Goal: Task Accomplishment & Management: Manage account settings

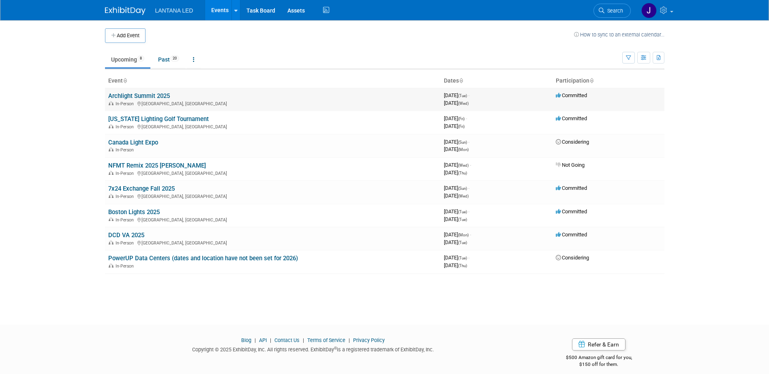
click at [150, 96] on link "Archlight Summit 2025" at bounding box center [139, 95] width 62 height 7
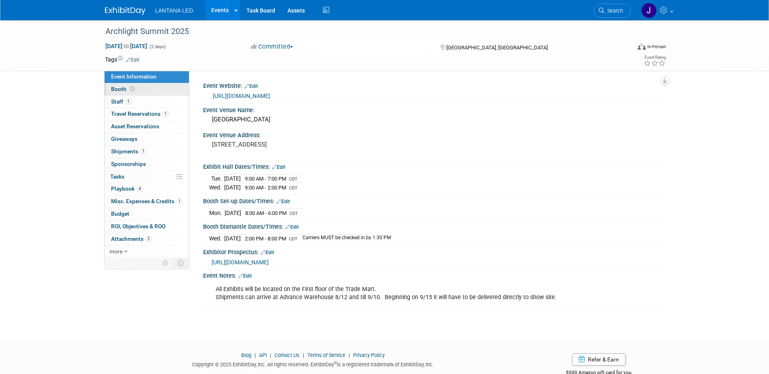
click at [116, 89] on span "Booth" at bounding box center [123, 89] width 25 height 6
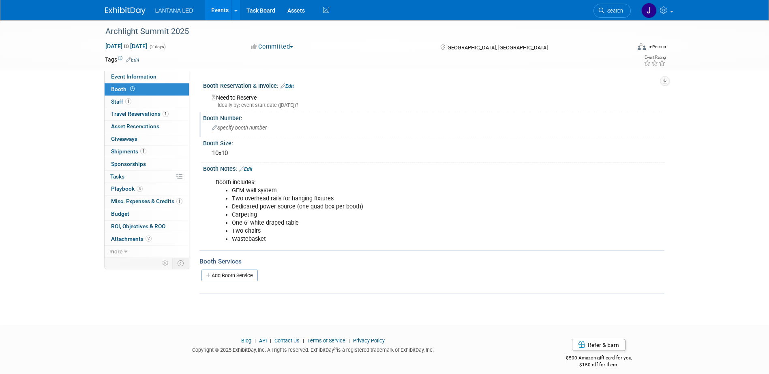
click at [212, 127] on icon at bounding box center [214, 128] width 5 height 5
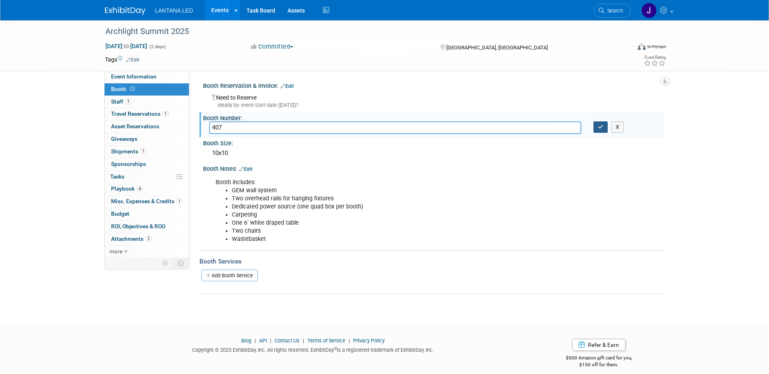
type input "407"
click at [597, 128] on button "button" at bounding box center [600, 127] width 15 height 11
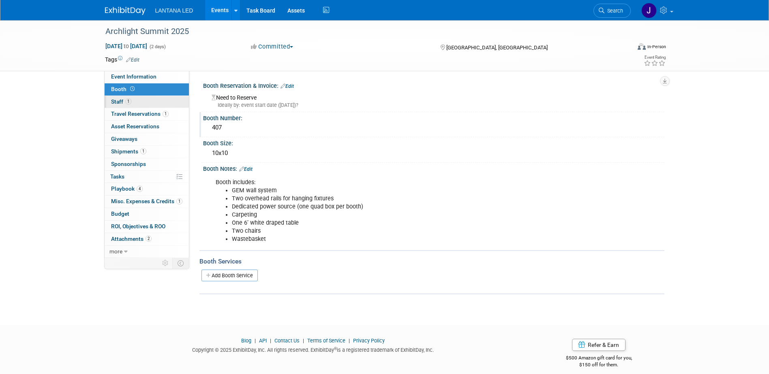
click at [116, 103] on span "Staff 1" at bounding box center [121, 101] width 20 height 6
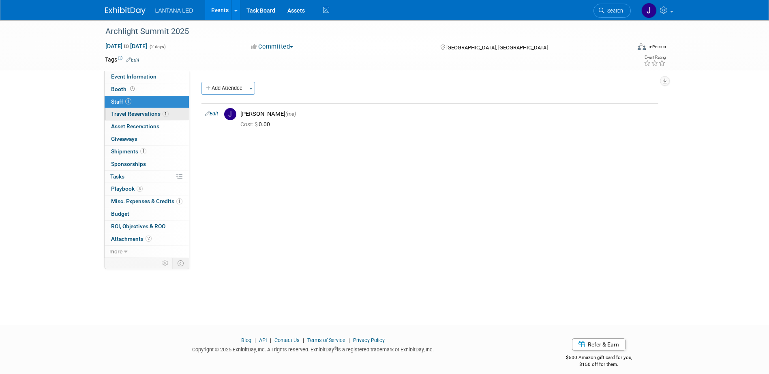
click at [118, 111] on span "Travel Reservations 1" at bounding box center [140, 114] width 58 height 6
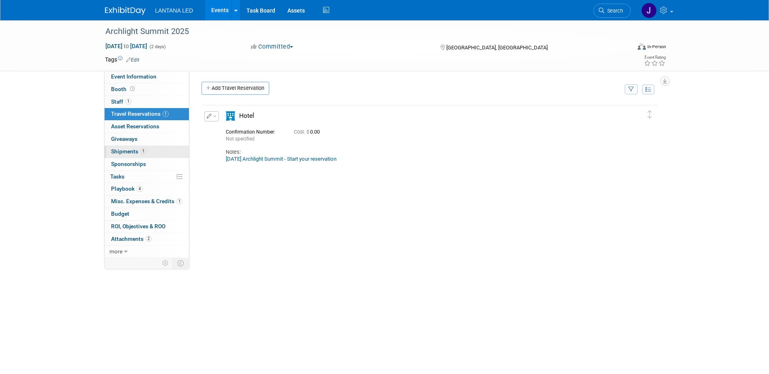
click at [118, 150] on span "Shipments 1" at bounding box center [128, 151] width 35 height 6
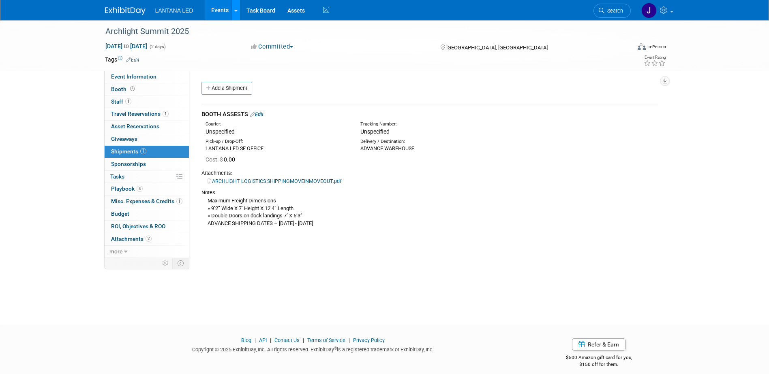
click at [235, 11] on icon at bounding box center [235, 10] width 3 height 5
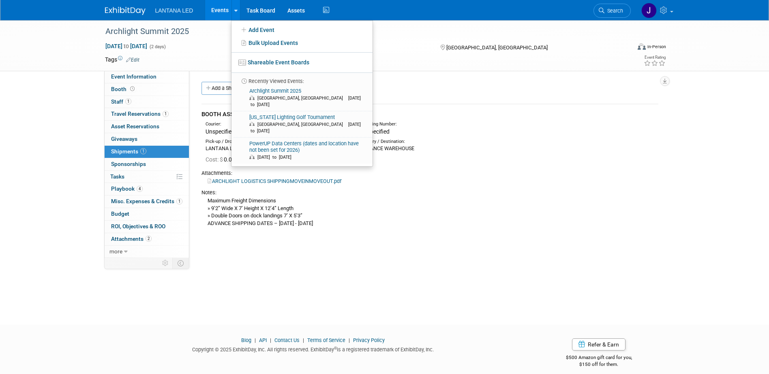
click at [220, 6] on link "Events" at bounding box center [220, 10] width 30 height 20
